Goal: Task Accomplishment & Management: Manage account settings

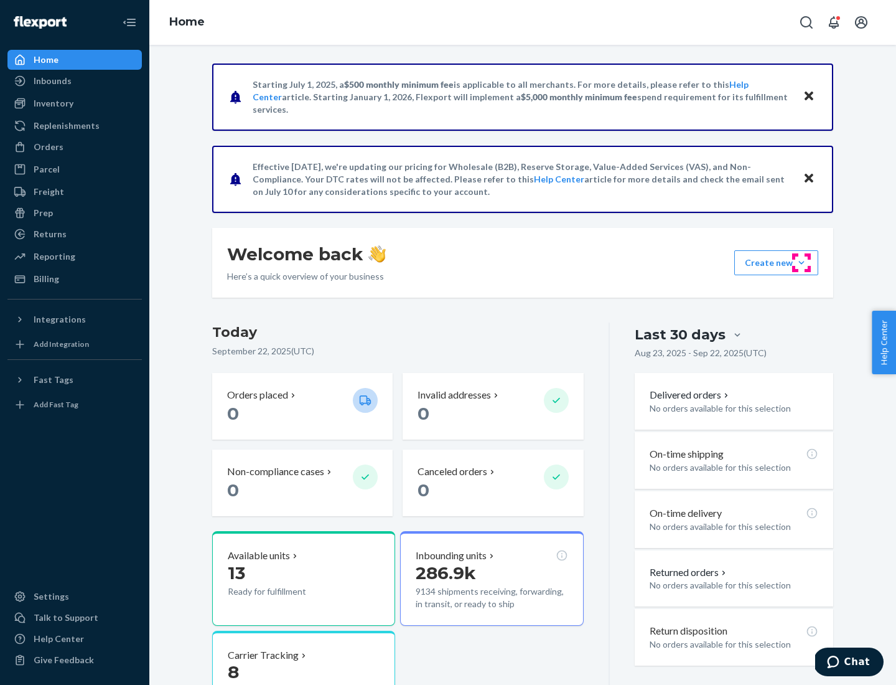
click at [802, 263] on button "Create new Create new inbound Create new order Create new product" at bounding box center [777, 262] width 84 height 25
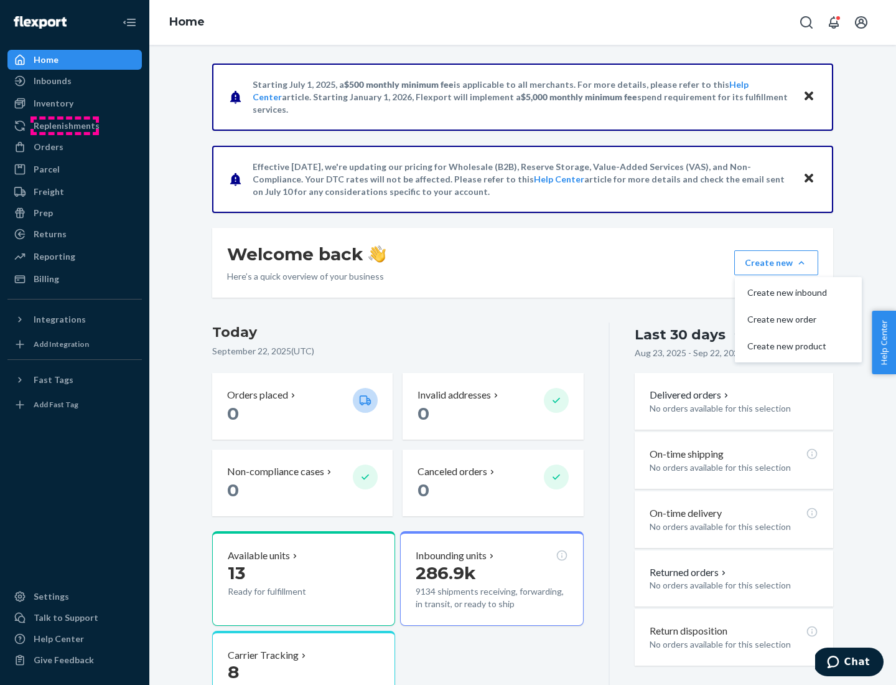
click at [65, 126] on div "Replenishments" at bounding box center [67, 126] width 66 height 12
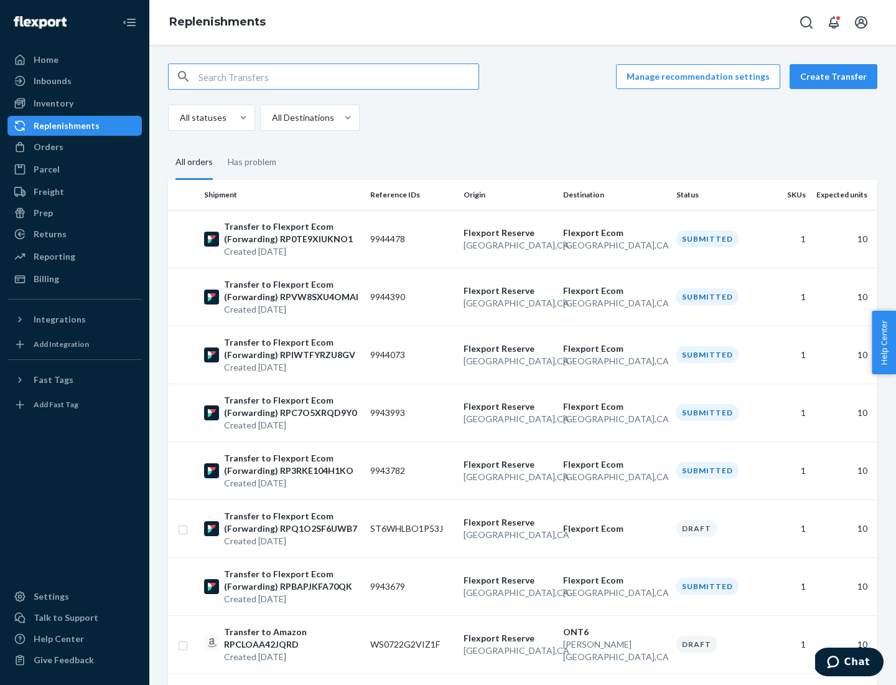
click at [837, 77] on button "Create Transfer" at bounding box center [834, 76] width 88 height 25
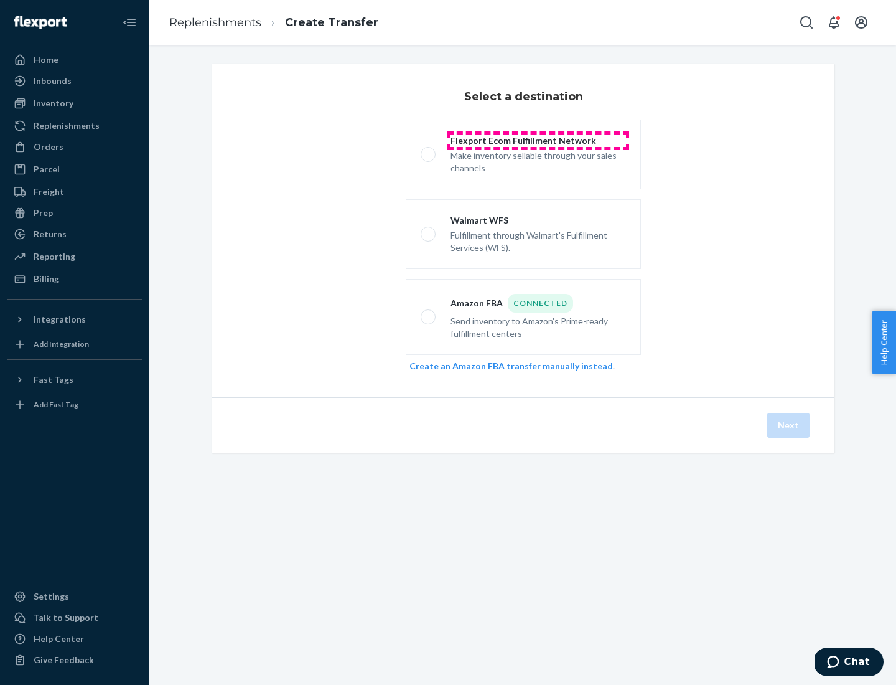
click at [538, 141] on div "Flexport Ecom Fulfillment Network" at bounding box center [539, 140] width 176 height 12
click at [429, 151] on input "Flexport Ecom Fulfillment Network Make inventory sellable through your sales ch…" at bounding box center [425, 155] width 8 height 8
radio input "true"
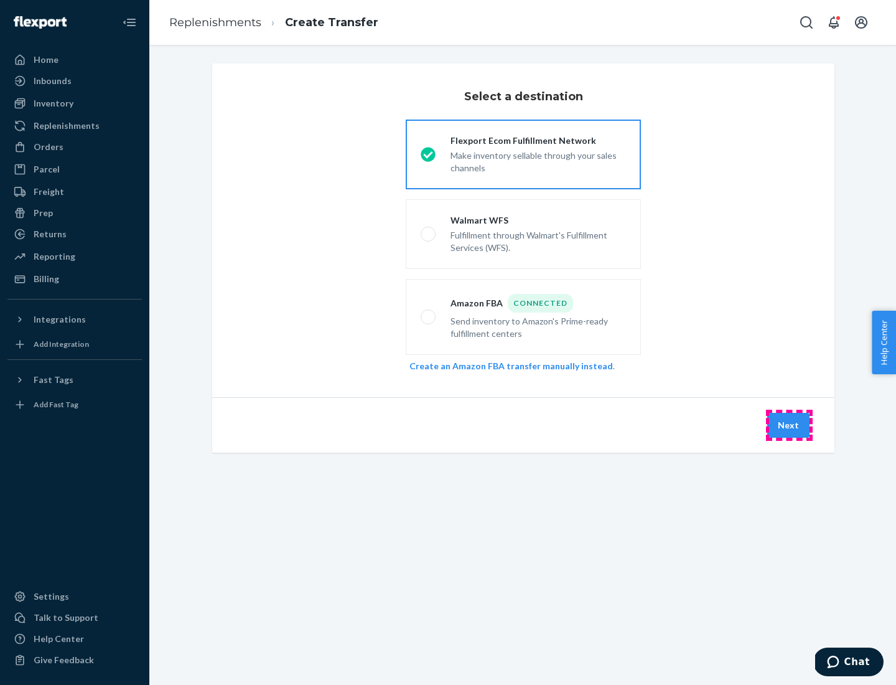
click at [789, 425] on button "Next" at bounding box center [789, 425] width 42 height 25
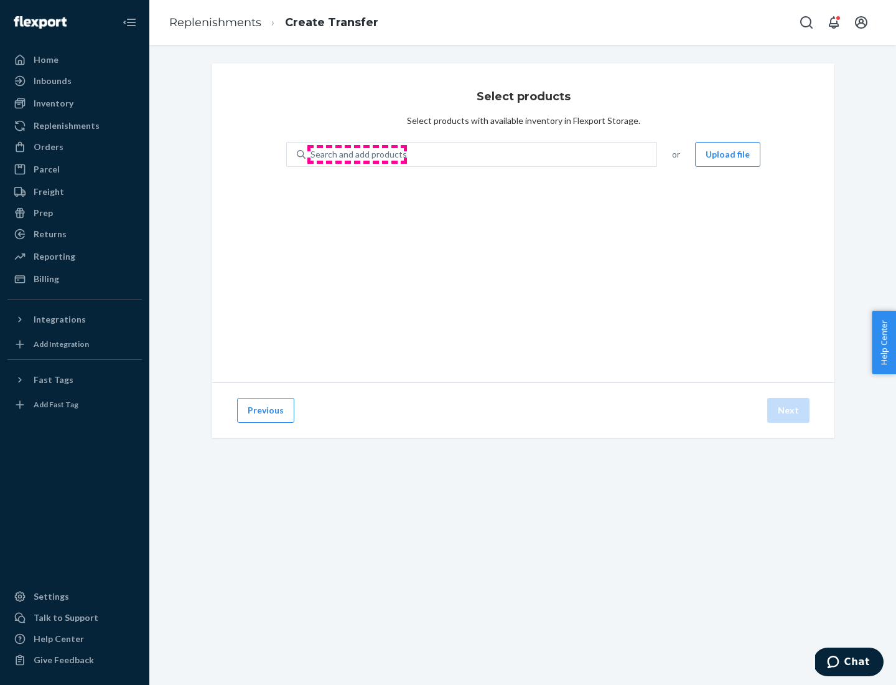
click at [357, 154] on div "Search and add products" at bounding box center [359, 154] width 96 height 12
click at [312, 154] on input "Search and add products" at bounding box center [311, 154] width 1 height 12
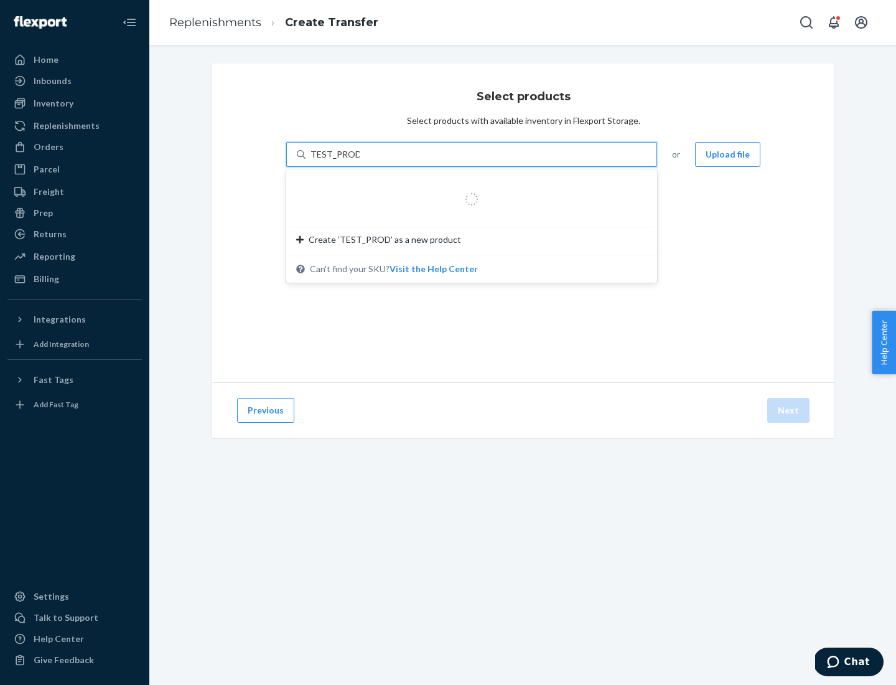
type input "TEST_PRODUCT"
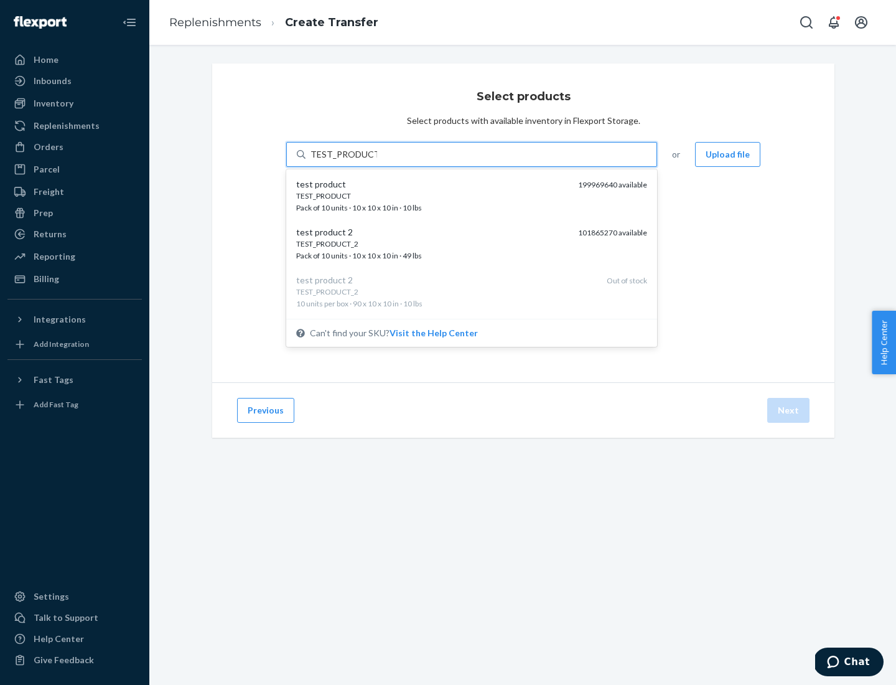
click at [433, 195] on div "TEST_PRODUCT" at bounding box center [432, 195] width 272 height 11
click at [377, 161] on input "TEST_PRODUCT" at bounding box center [344, 154] width 67 height 12
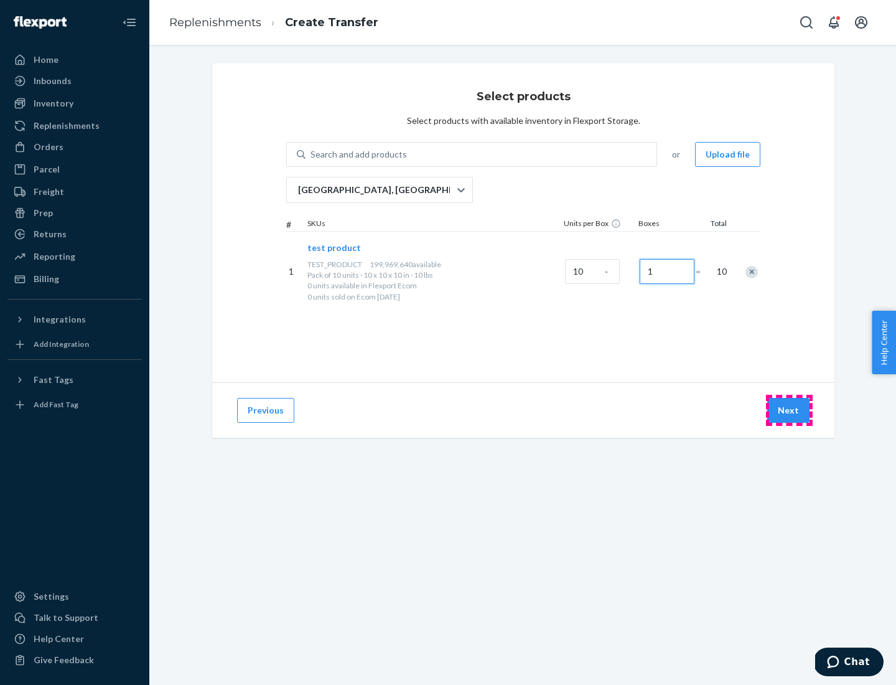
type input "1"
click at [789, 410] on button "Next" at bounding box center [789, 410] width 42 height 25
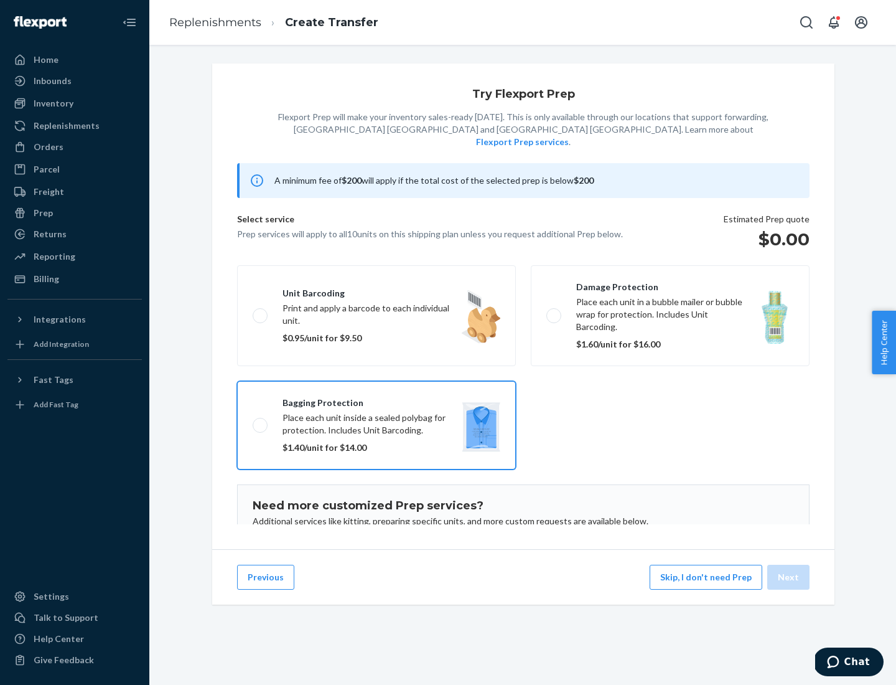
click at [253, 421] on input "Bagging protection Place each unit inside a sealed polybag for protection. Incl…" at bounding box center [257, 425] width 8 height 8
checkbox input "true"
click at [789, 577] on button "Next" at bounding box center [789, 577] width 42 height 25
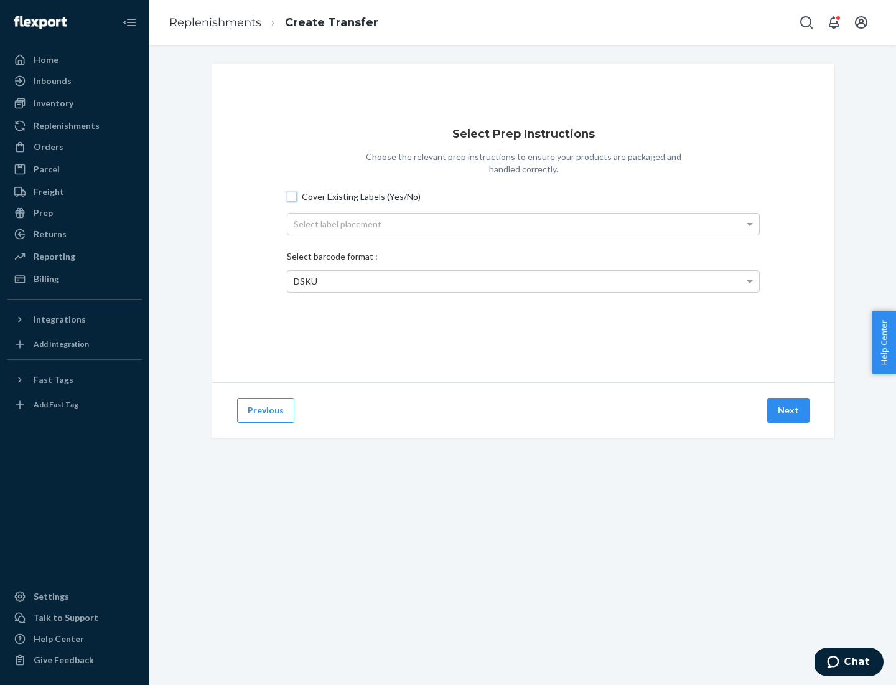
click at [292, 196] on input "Cover Existing Labels (Yes/No)" at bounding box center [292, 197] width 10 height 10
checkbox input "true"
click at [524, 223] on div "Select label placement" at bounding box center [524, 224] width 472 height 21
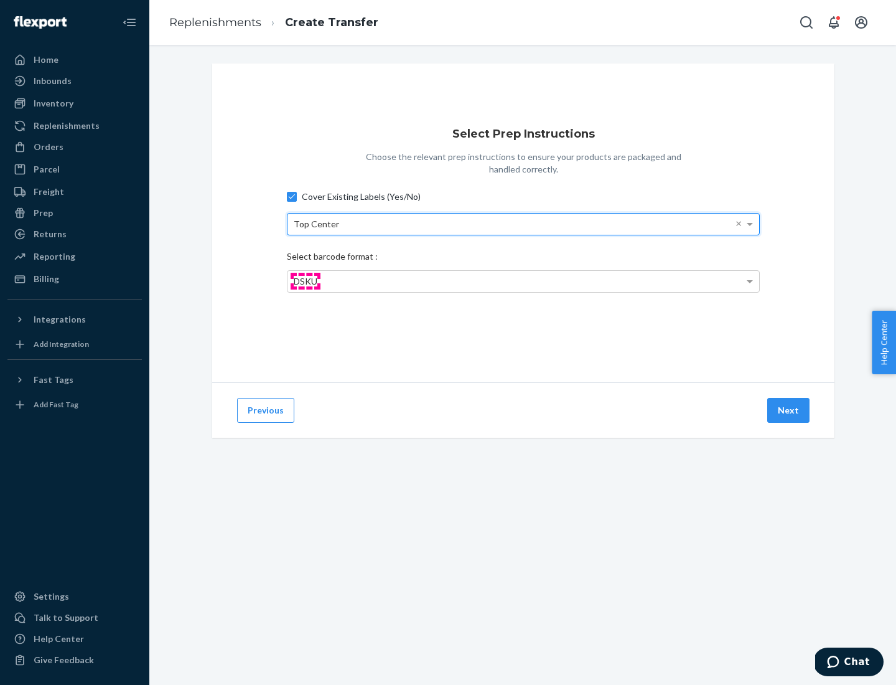
click at [305, 281] on span "DSKU" at bounding box center [306, 281] width 24 height 11
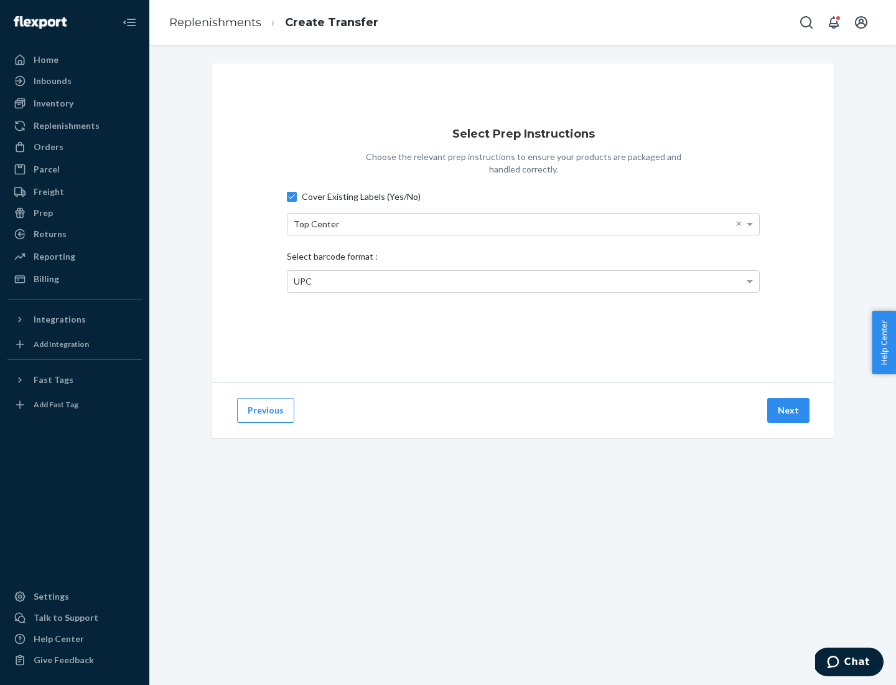
click at [789, 410] on button "Next" at bounding box center [789, 410] width 42 height 25
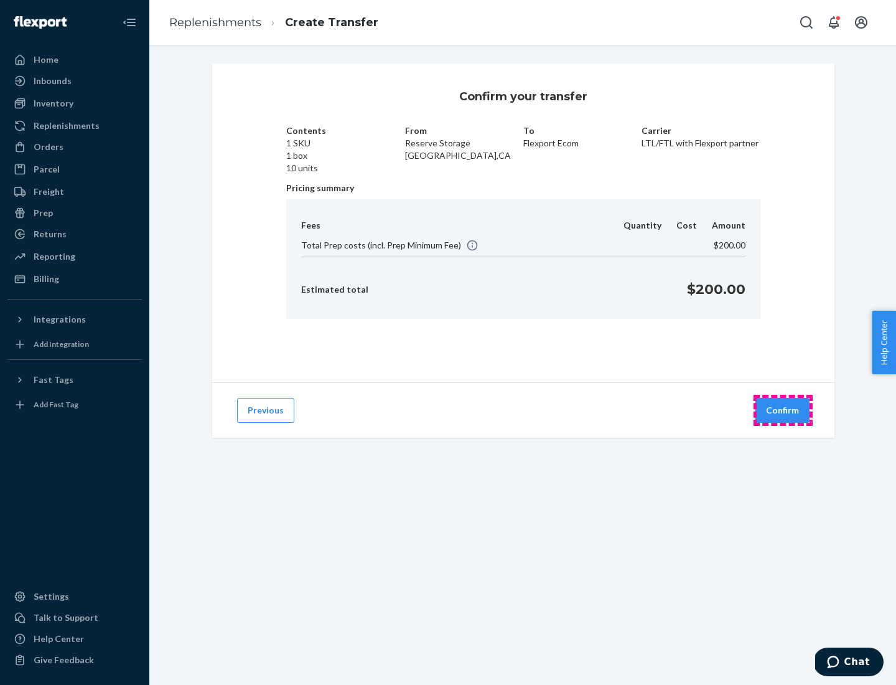
click at [783, 410] on button "Confirm" at bounding box center [783, 410] width 54 height 25
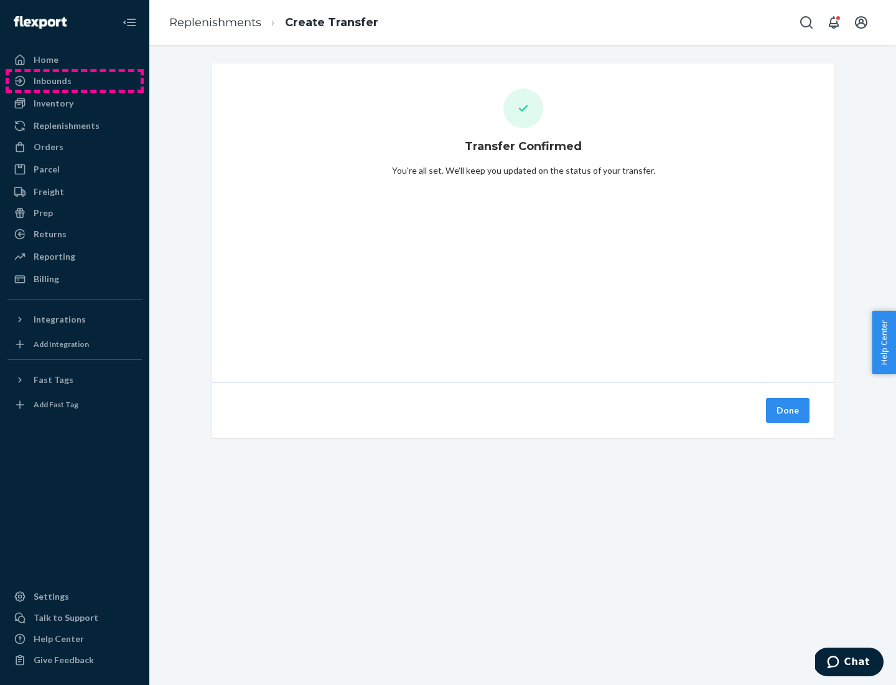
click at [75, 81] on div "Inbounds" at bounding box center [75, 80] width 132 height 17
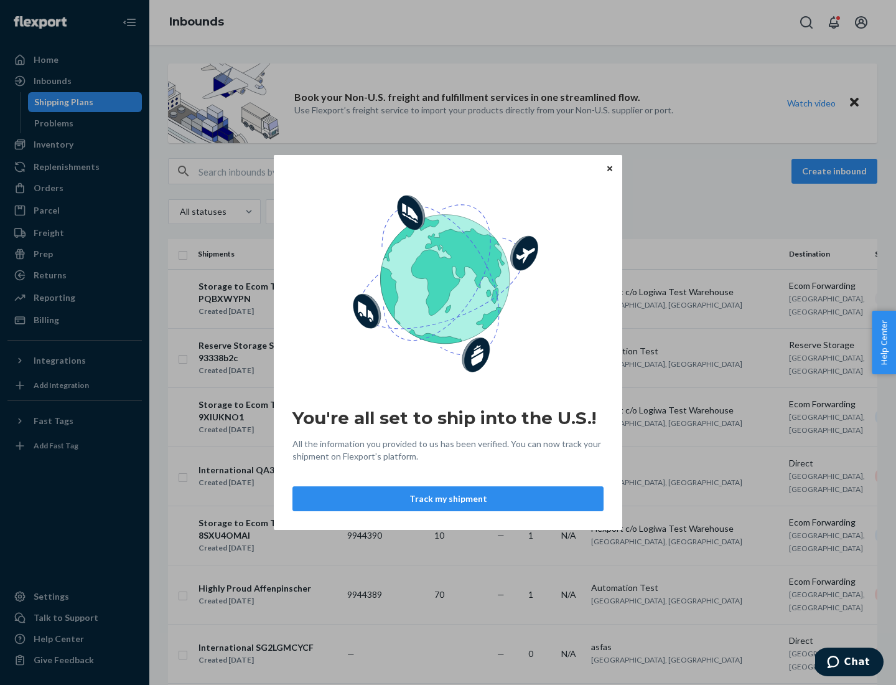
click at [62, 102] on div "You're all set to ship into the U.S.! All the information you provided to us ha…" at bounding box center [448, 342] width 896 height 685
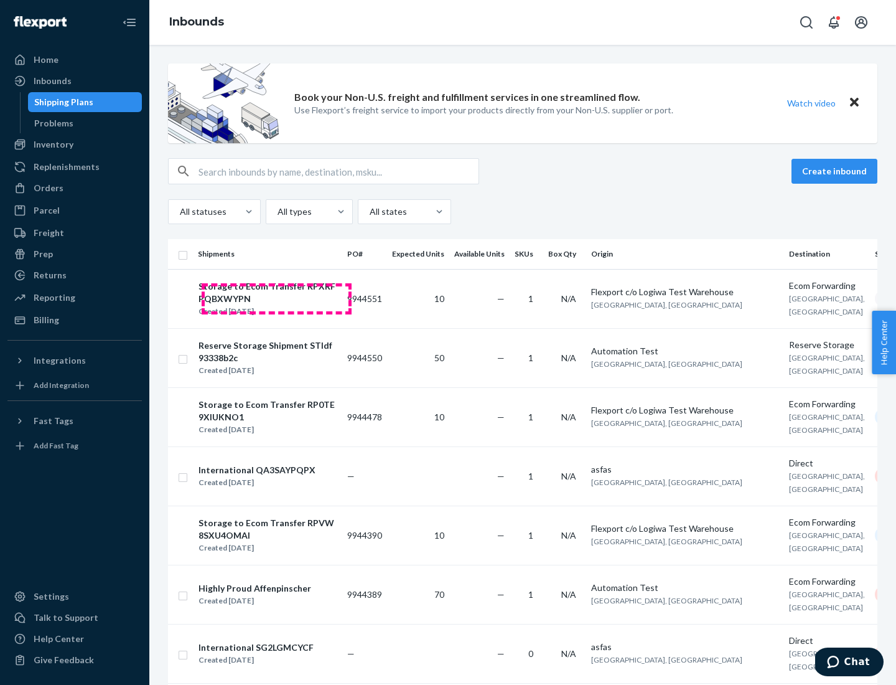
click at [276, 298] on div "Storage to Ecom Transfer RPXRFPQBXWYPN" at bounding box center [268, 292] width 138 height 25
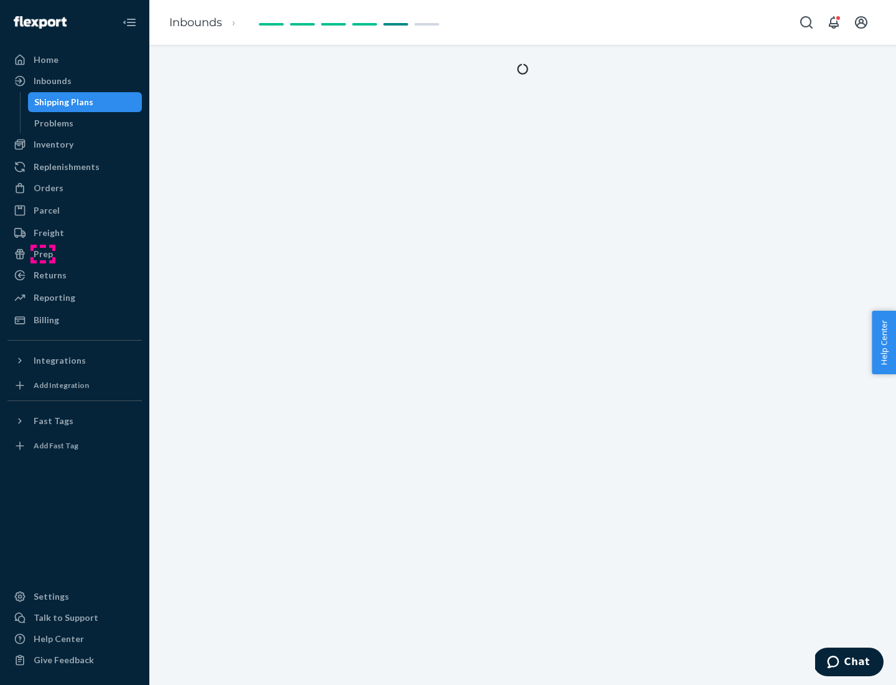
click at [42, 254] on div "Prep" at bounding box center [43, 254] width 19 height 12
